Goal: Task Accomplishment & Management: Use online tool/utility

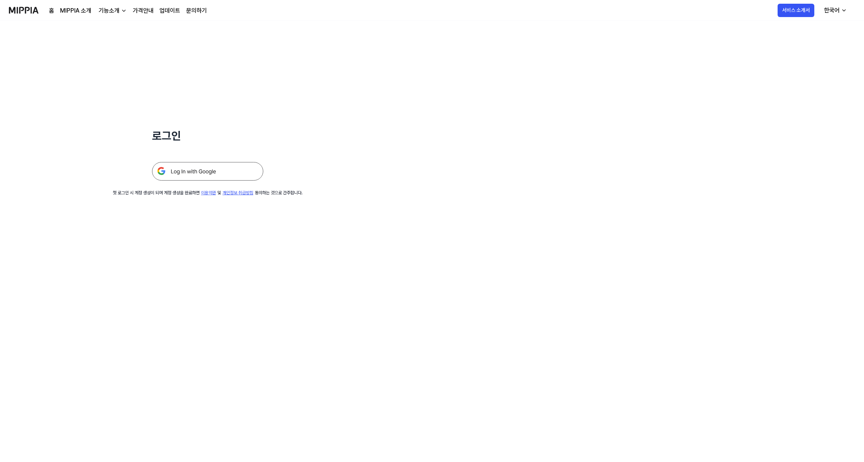
click at [196, 168] on img at bounding box center [207, 171] width 111 height 19
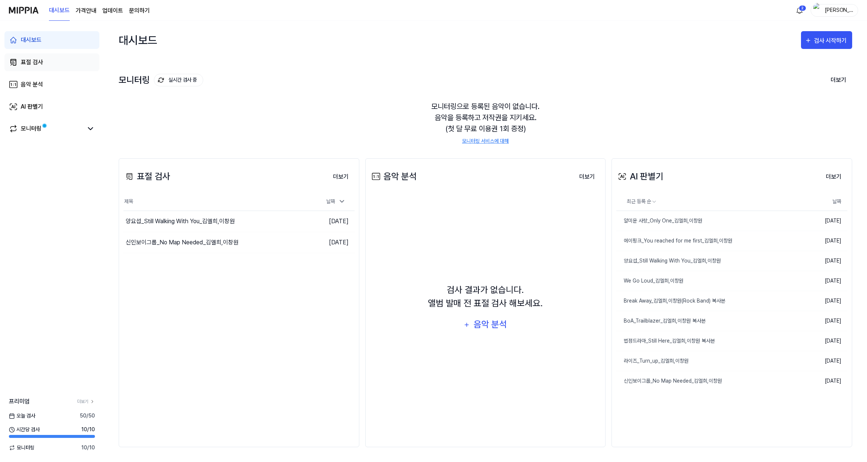
click at [20, 62] on link "표절 검사" at bounding box center [51, 62] width 95 height 18
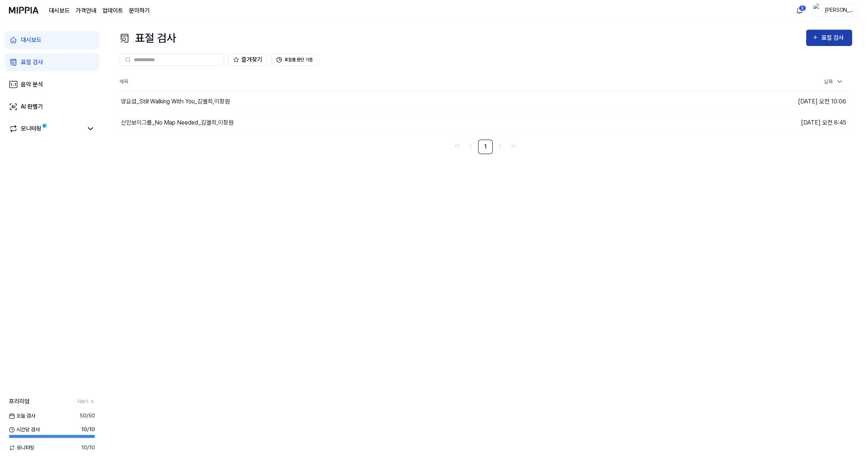
click at [821, 36] on div "표절 검사" at bounding box center [829, 38] width 34 height 10
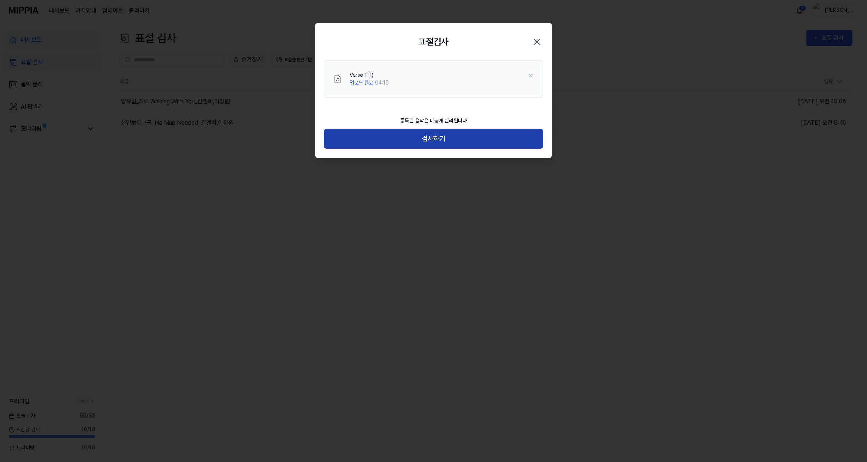
click at [424, 141] on button "검사하기" at bounding box center [433, 139] width 219 height 20
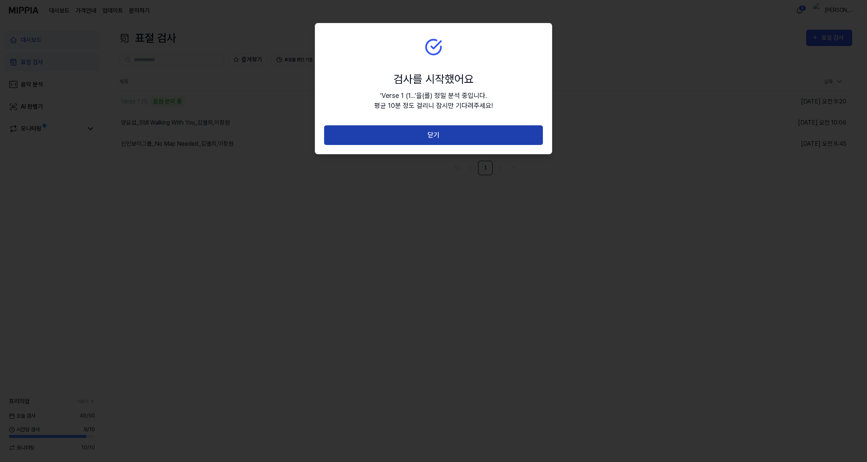
click at [452, 136] on button "닫기" at bounding box center [433, 135] width 219 height 20
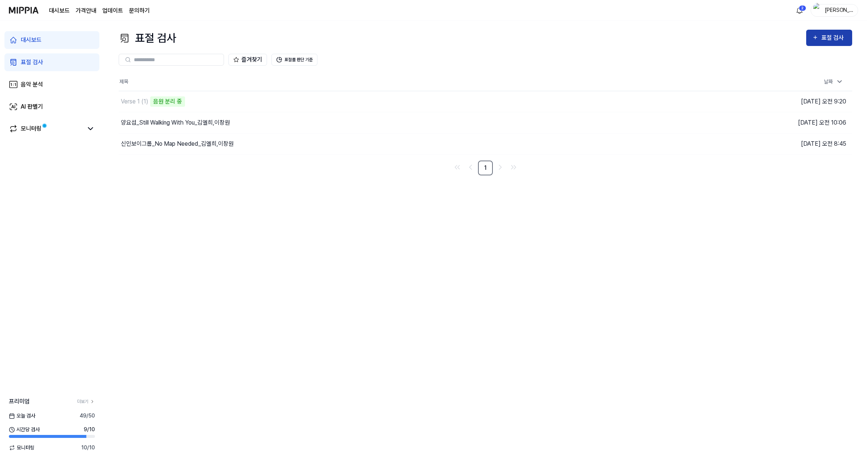
click at [808, 42] on button "표절 검사" at bounding box center [829, 38] width 46 height 16
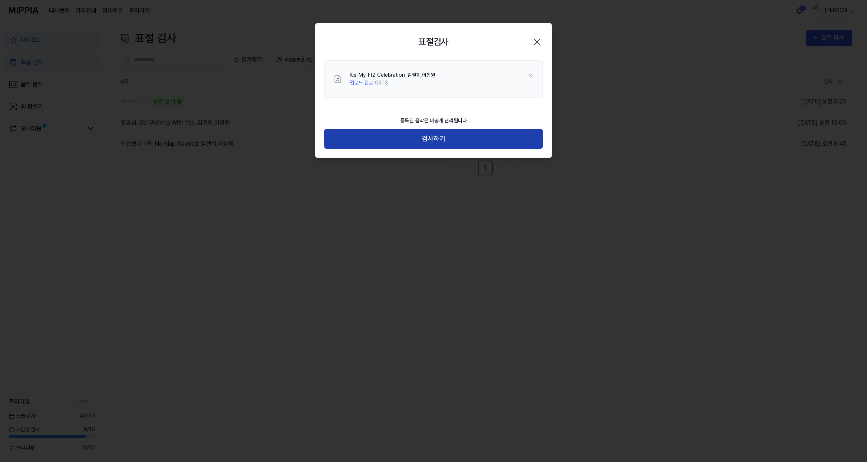
click at [451, 139] on button "검사하기" at bounding box center [433, 139] width 219 height 20
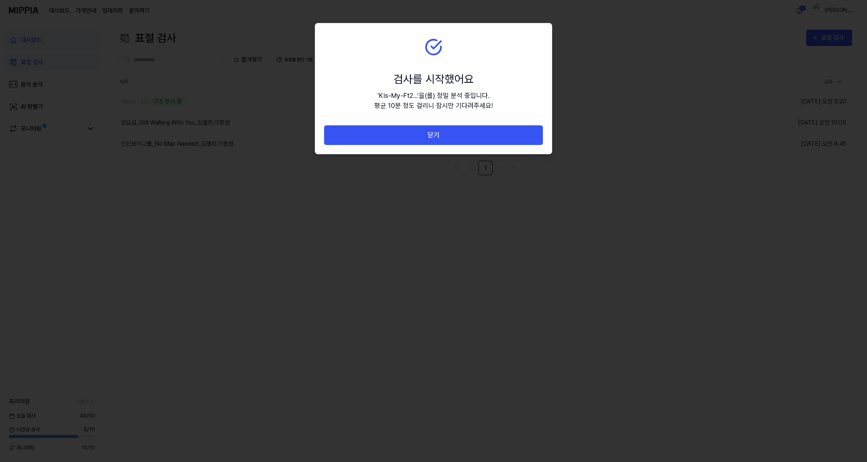
click at [451, 139] on button "닫기" at bounding box center [433, 135] width 219 height 20
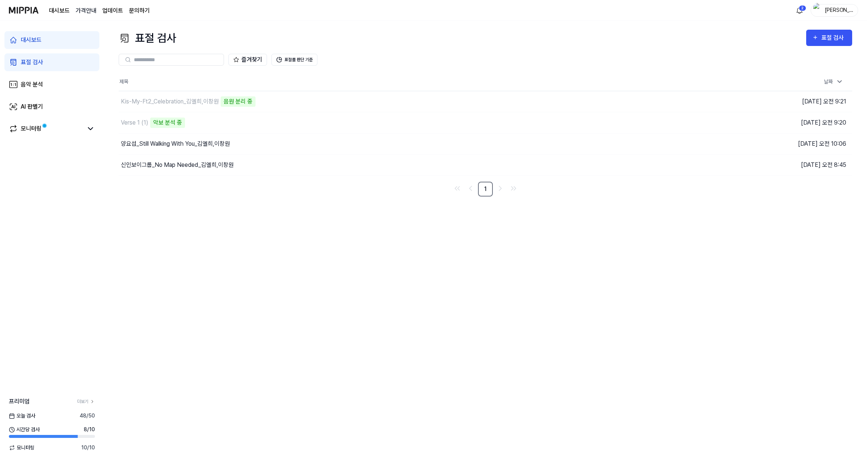
click at [92, 11] on 버튼 "가격안내" at bounding box center [86, 10] width 21 height 9
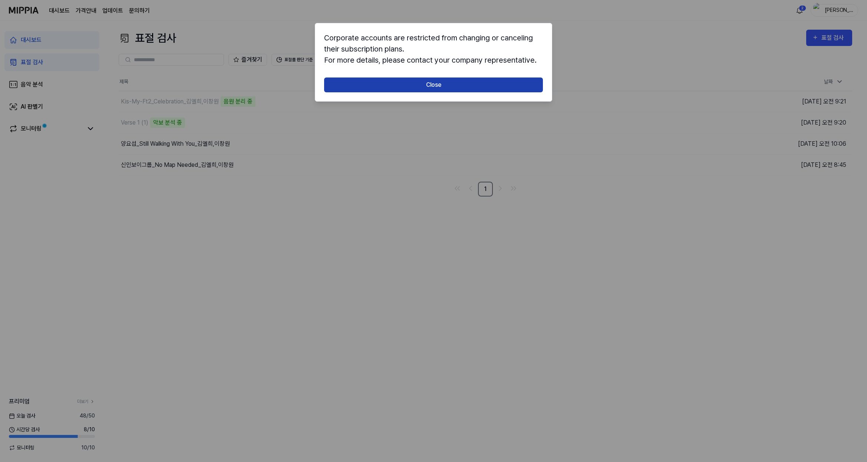
click at [396, 89] on button "Close" at bounding box center [433, 84] width 219 height 15
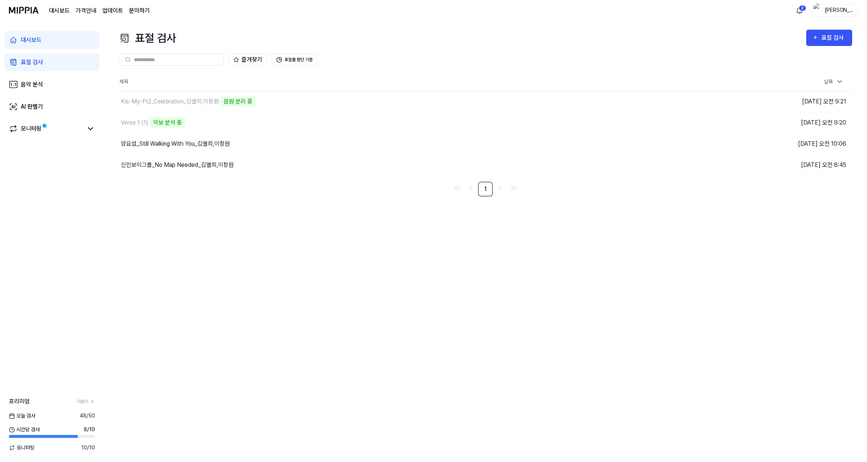
click at [80, 12] on 버튼 "가격안내" at bounding box center [86, 10] width 21 height 9
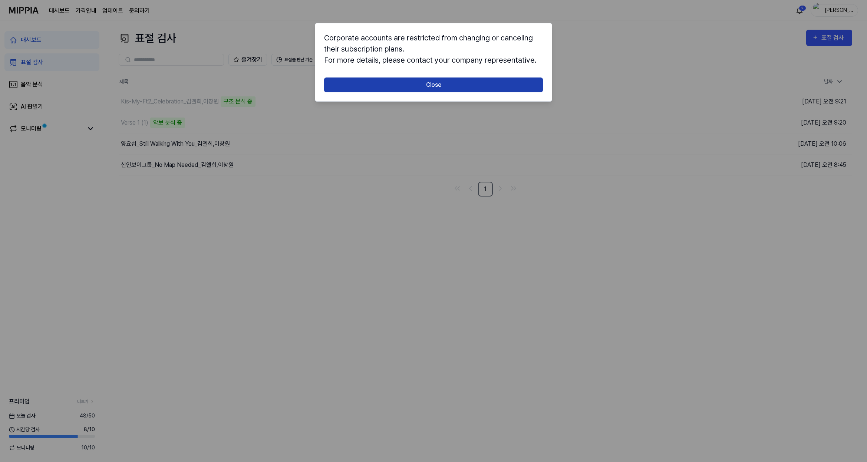
click at [381, 82] on button "Close" at bounding box center [433, 84] width 219 height 15
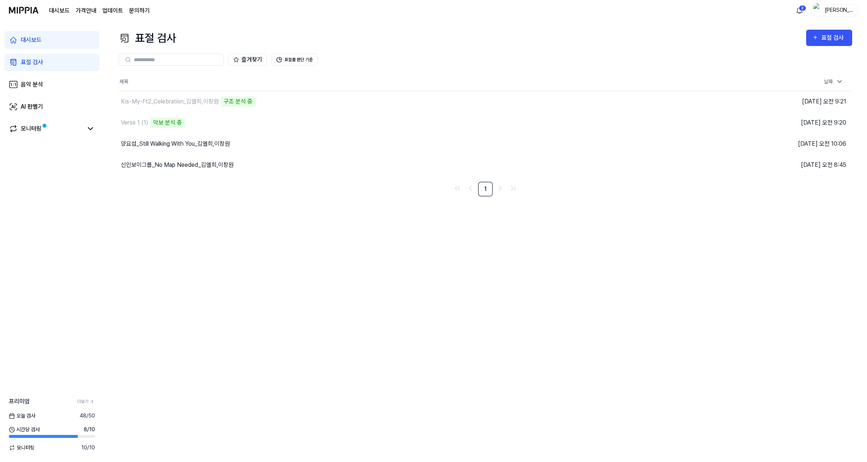
click at [22, 10] on img at bounding box center [24, 10] width 30 height 20
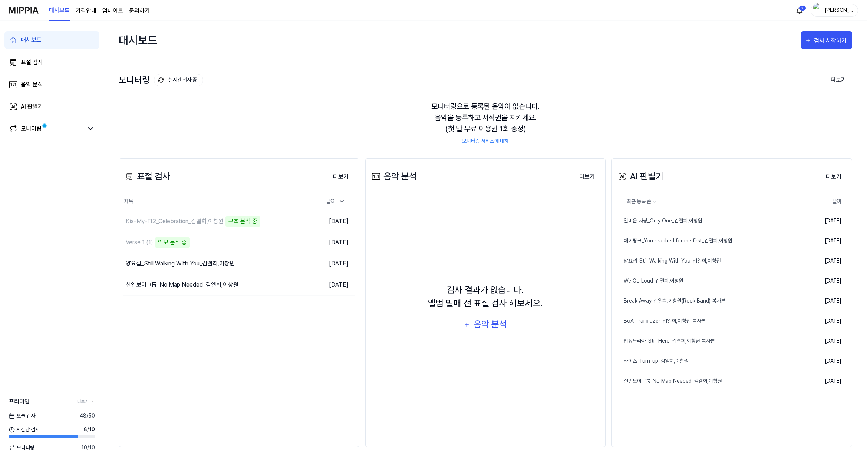
click at [489, 141] on link "모니터링 서비스에 대해" at bounding box center [485, 141] width 47 height 8
click at [345, 141] on div "모니터링으로 등록된 음악이 없습니다. 음악을 등록하고 저작권을 지키세요. (첫 달 무료 이용권 1회 증정) 모니터링 서비스에 대해" at bounding box center [485, 123] width 733 height 62
click at [85, 402] on link "더보기" at bounding box center [86, 401] width 18 height 7
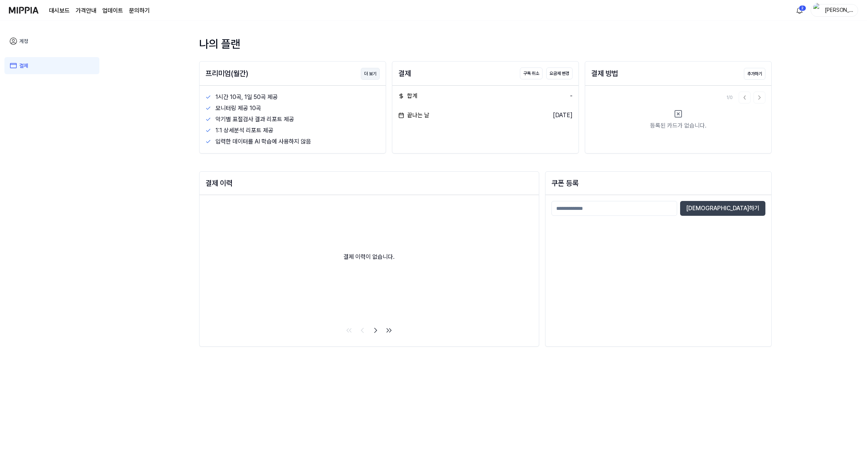
click at [368, 75] on button "더 보기" at bounding box center [370, 74] width 19 height 12
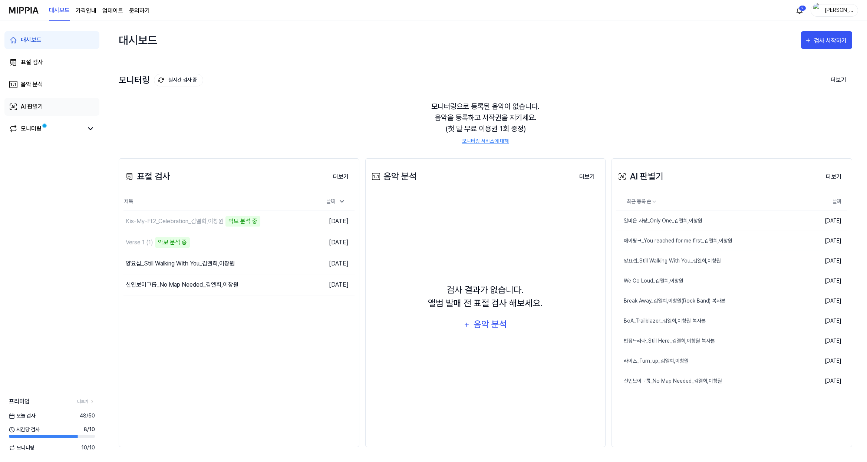
click at [23, 106] on div "AI 판별기" at bounding box center [32, 106] width 22 height 9
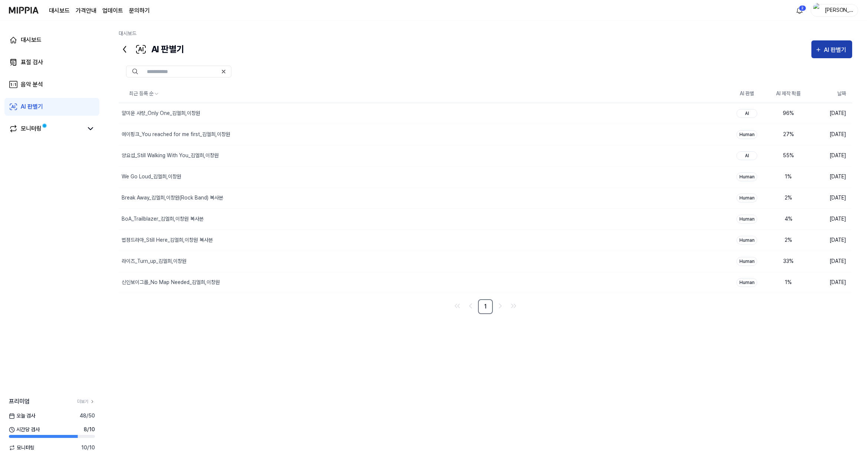
click at [830, 55] on button "AI 판별기" at bounding box center [831, 49] width 41 height 18
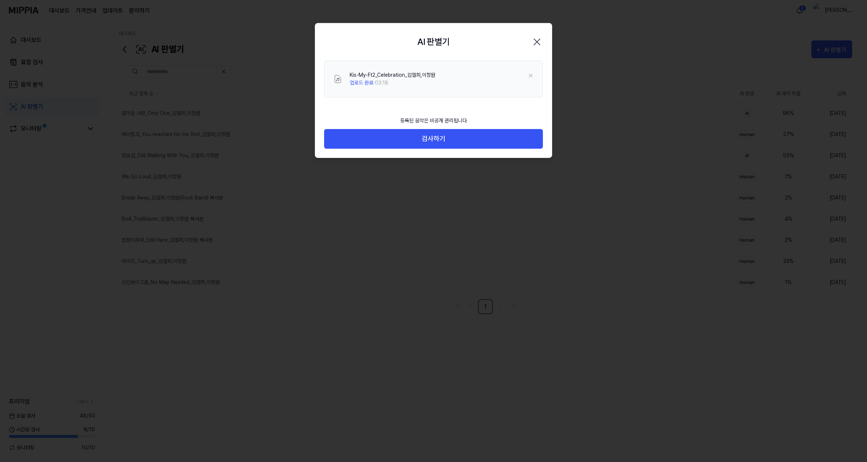
click at [535, 40] on icon "button" at bounding box center [537, 42] width 6 height 6
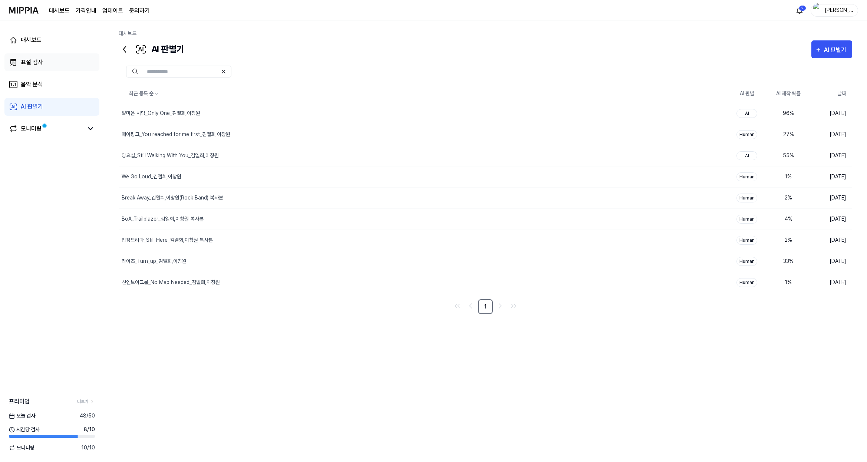
click at [25, 63] on div "표절 검사" at bounding box center [32, 62] width 22 height 9
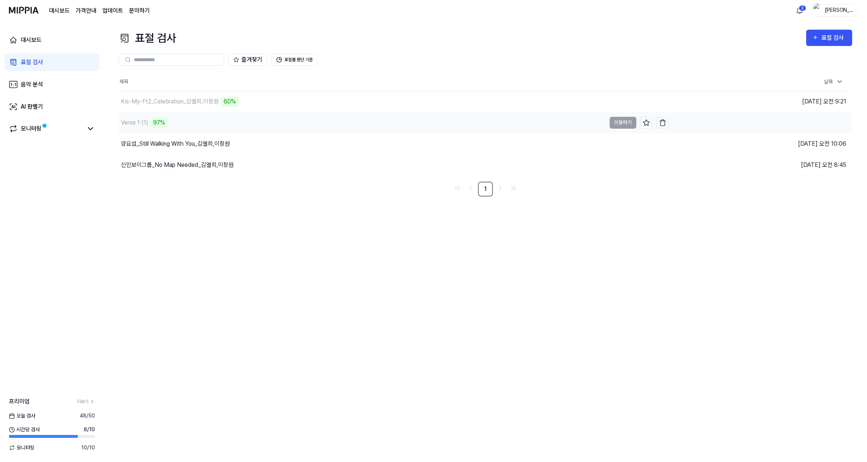
click at [129, 124] on div "Verse 1 (1)" at bounding box center [134, 122] width 27 height 9
click at [615, 123] on td "Verse 1 (1) 97% 이동하기" at bounding box center [394, 122] width 550 height 21
click at [621, 125] on td "Verse 1 (1) 98% 이동하기" at bounding box center [394, 122] width 550 height 21
click at [31, 83] on div "음악 분석" at bounding box center [32, 84] width 22 height 9
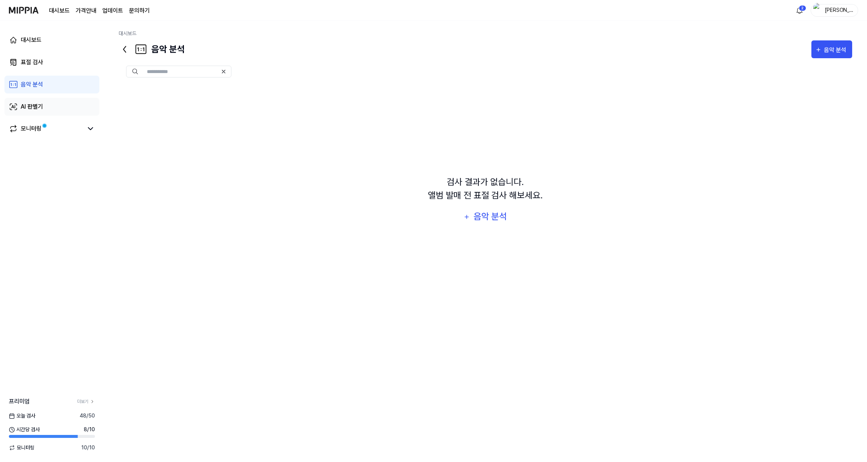
click at [26, 105] on div "AI 판별기" at bounding box center [32, 106] width 22 height 9
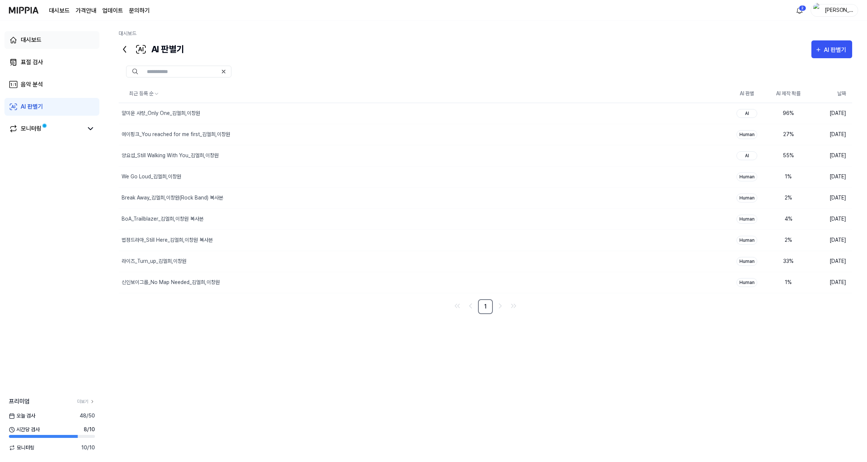
click at [42, 40] on link "대시보드" at bounding box center [51, 40] width 95 height 18
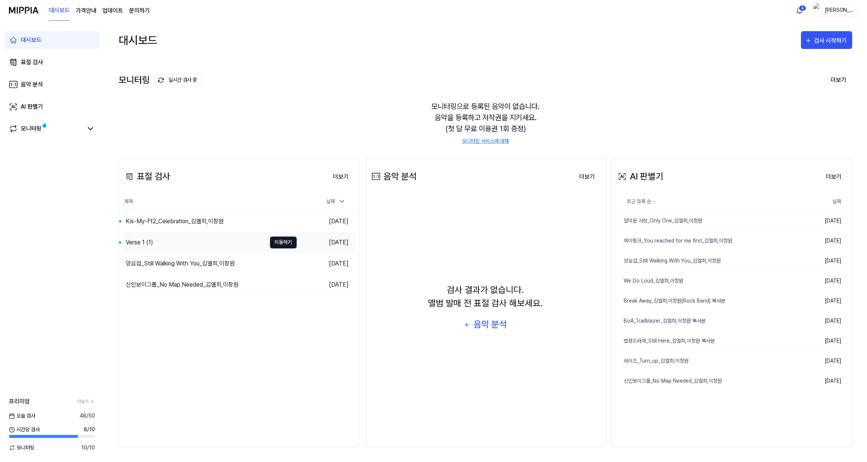
click at [291, 244] on button "이동하기" at bounding box center [283, 243] width 27 height 12
click at [279, 220] on button "이동하기" at bounding box center [283, 221] width 27 height 12
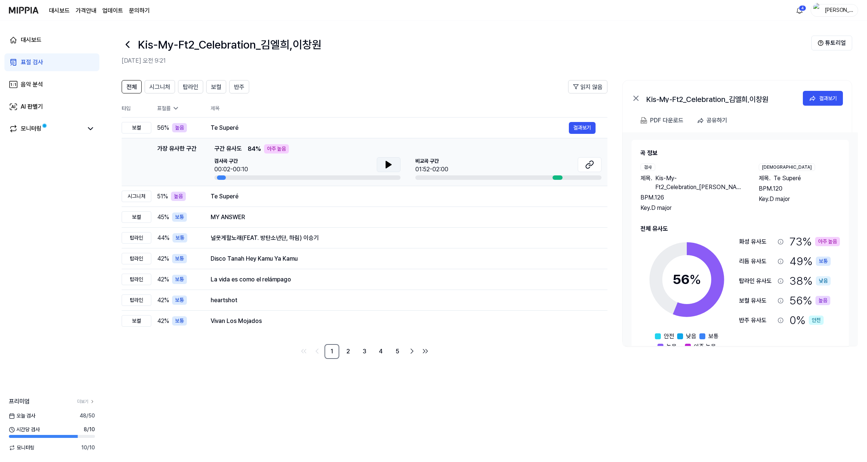
click at [384, 162] on icon at bounding box center [388, 164] width 9 height 9
click at [34, 103] on div "AI 판별기" at bounding box center [32, 106] width 22 height 9
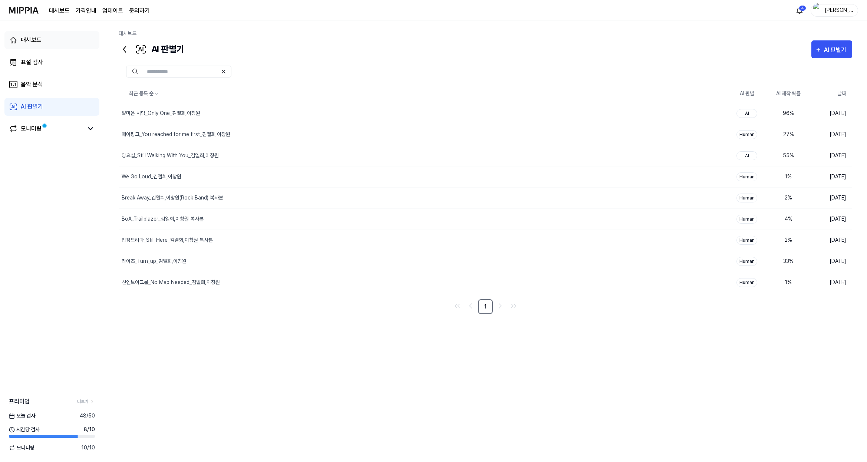
click at [27, 46] on link "대시보드" at bounding box center [51, 40] width 95 height 18
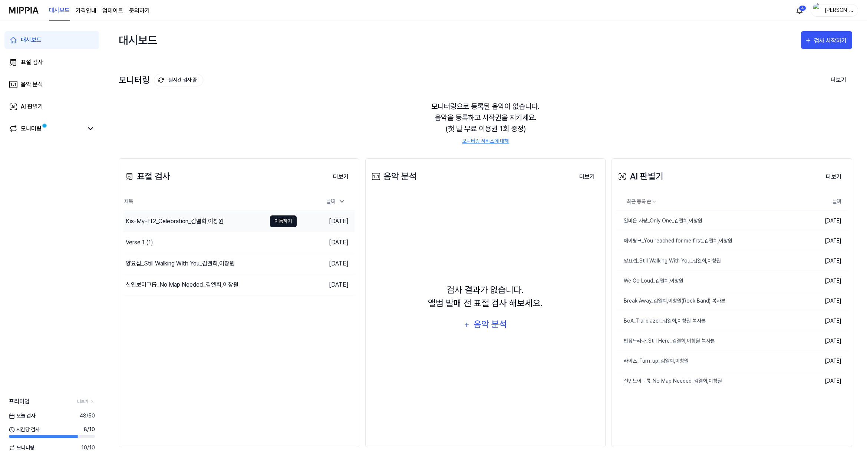
click at [277, 221] on button "이동하기" at bounding box center [283, 221] width 27 height 12
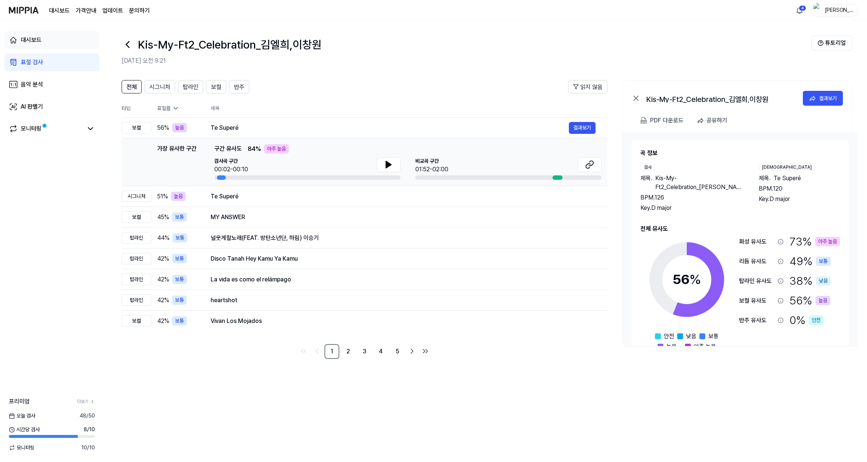
click at [23, 34] on link "대시보드" at bounding box center [51, 40] width 95 height 18
